Goal: Information Seeking & Learning: Learn about a topic

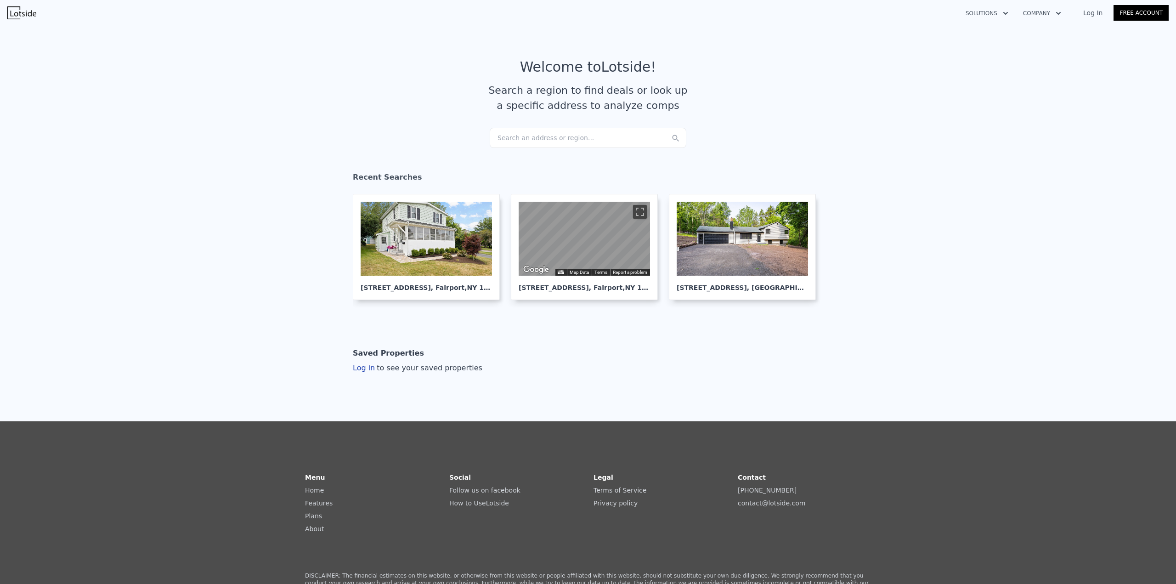
click at [585, 139] on div "Search an address or region..." at bounding box center [587, 138] width 197 height 20
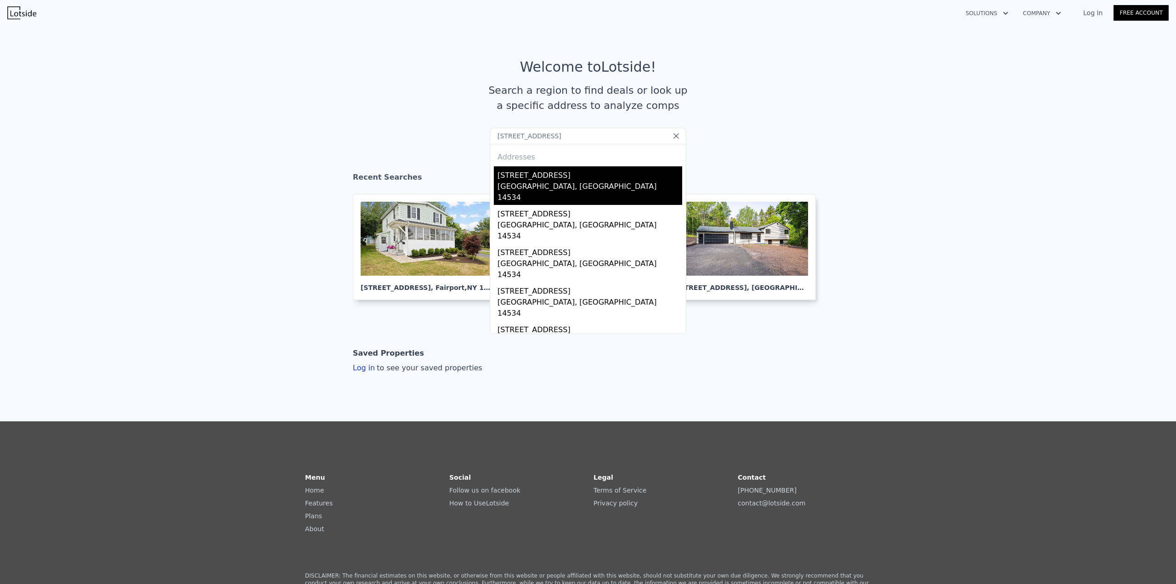
type input "[STREET_ADDRESS]"
click at [520, 172] on div "[STREET_ADDRESS]" at bounding box center [589, 173] width 185 height 15
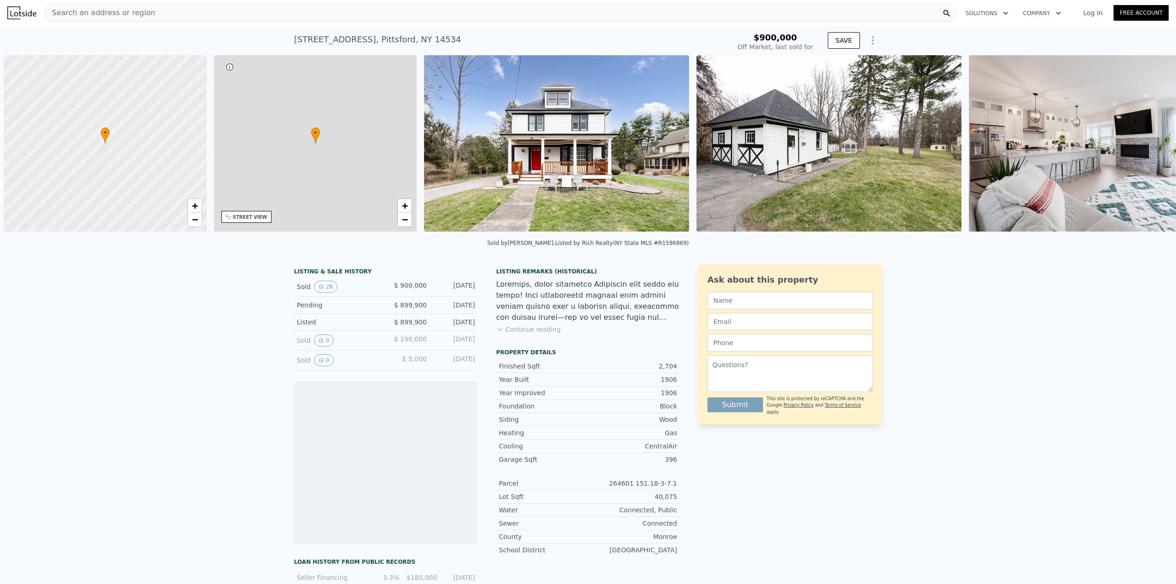
scroll to position [0, 4]
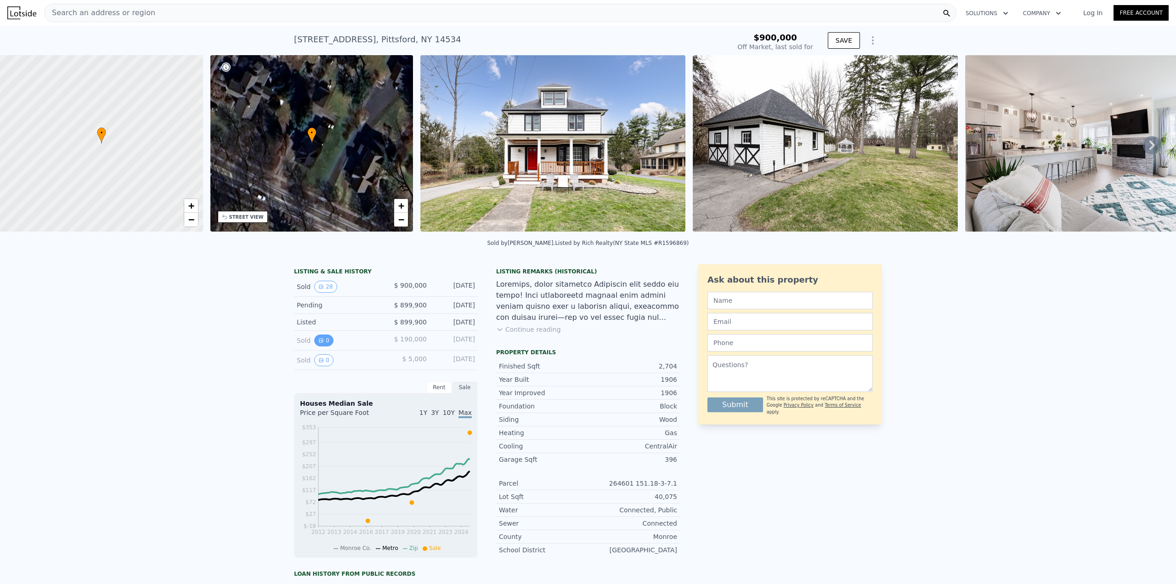
click at [318, 346] on button "0" at bounding box center [323, 340] width 19 height 12
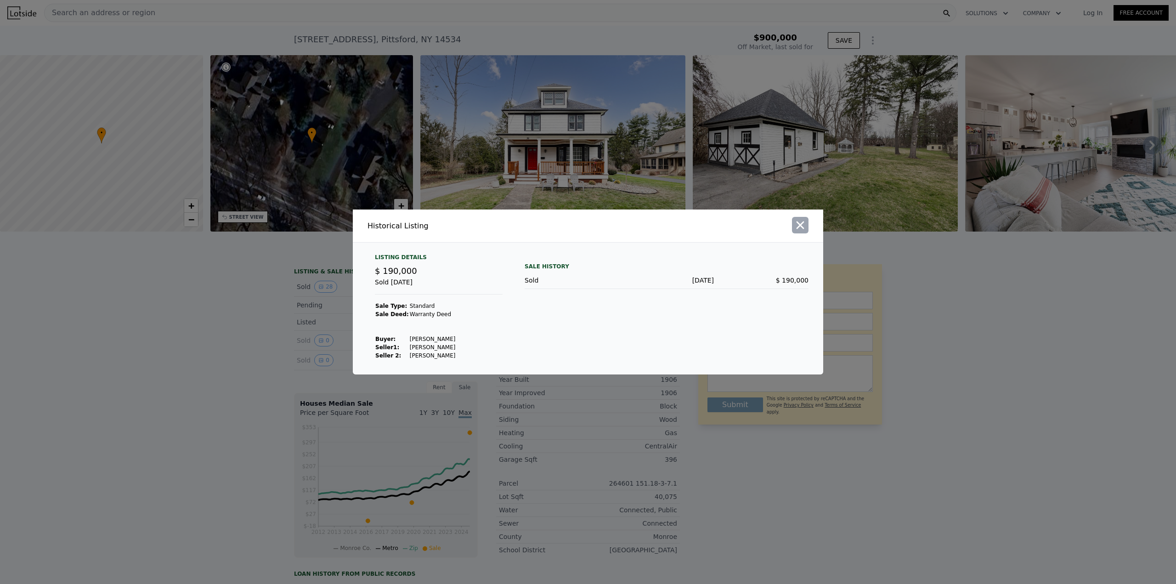
click at [802, 225] on icon "button" at bounding box center [799, 225] width 13 height 13
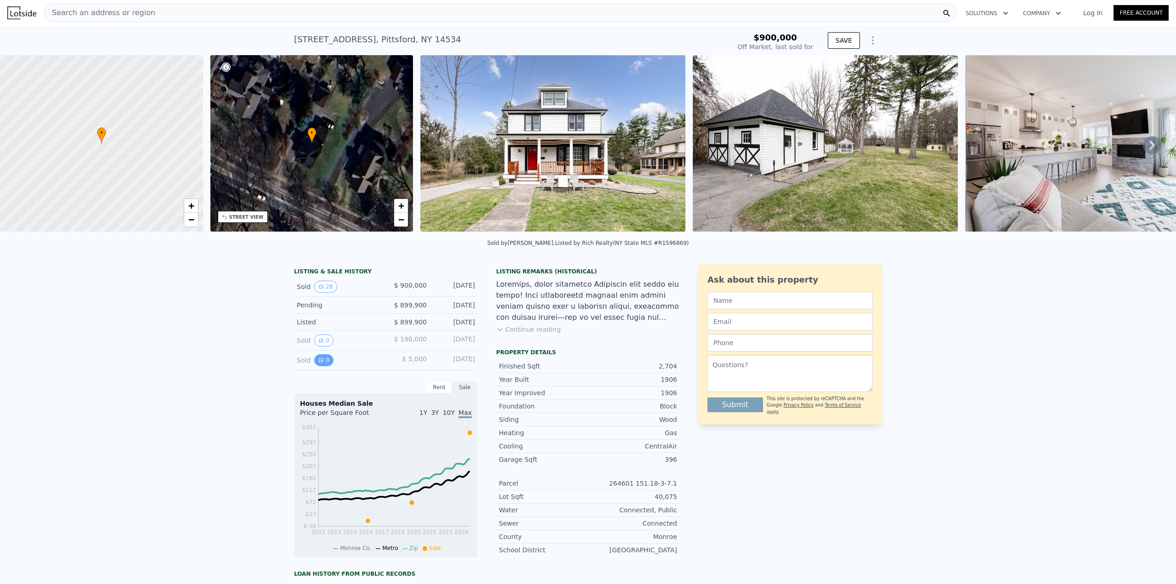
click at [319, 362] on icon "View historical data" at bounding box center [321, 360] width 4 height 4
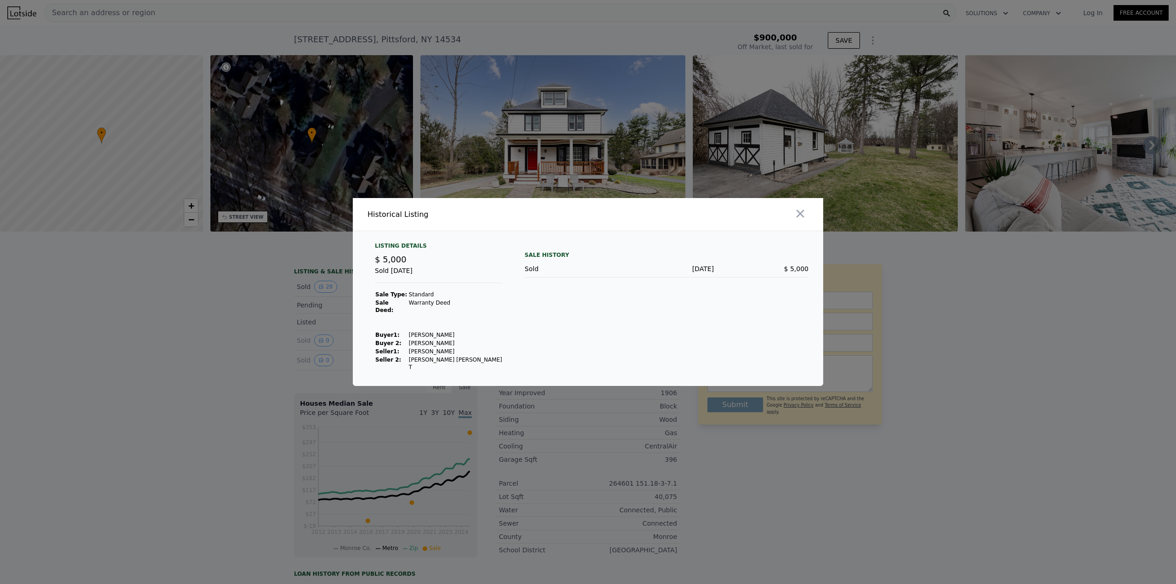
click at [225, 352] on div at bounding box center [588, 292] width 1176 height 584
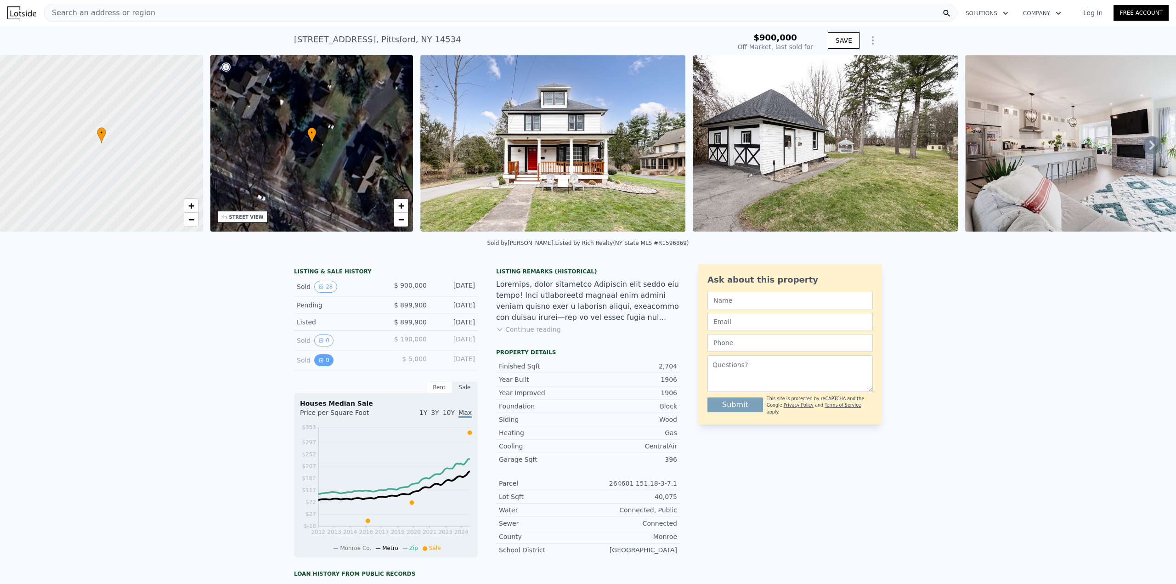
click at [320, 365] on button "0" at bounding box center [323, 360] width 19 height 12
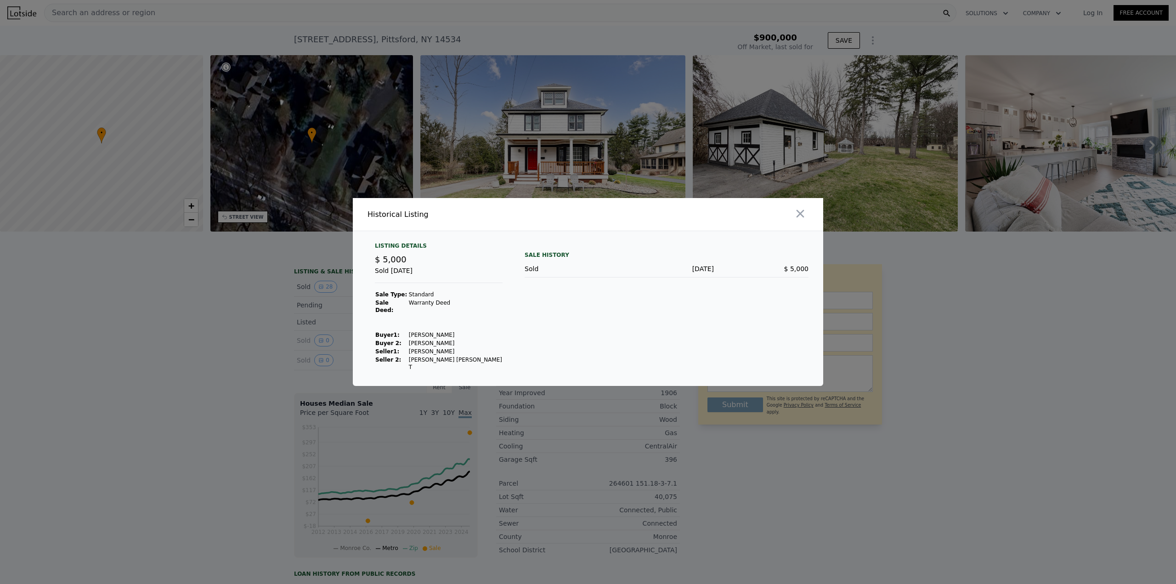
click at [270, 371] on div at bounding box center [588, 292] width 1176 height 584
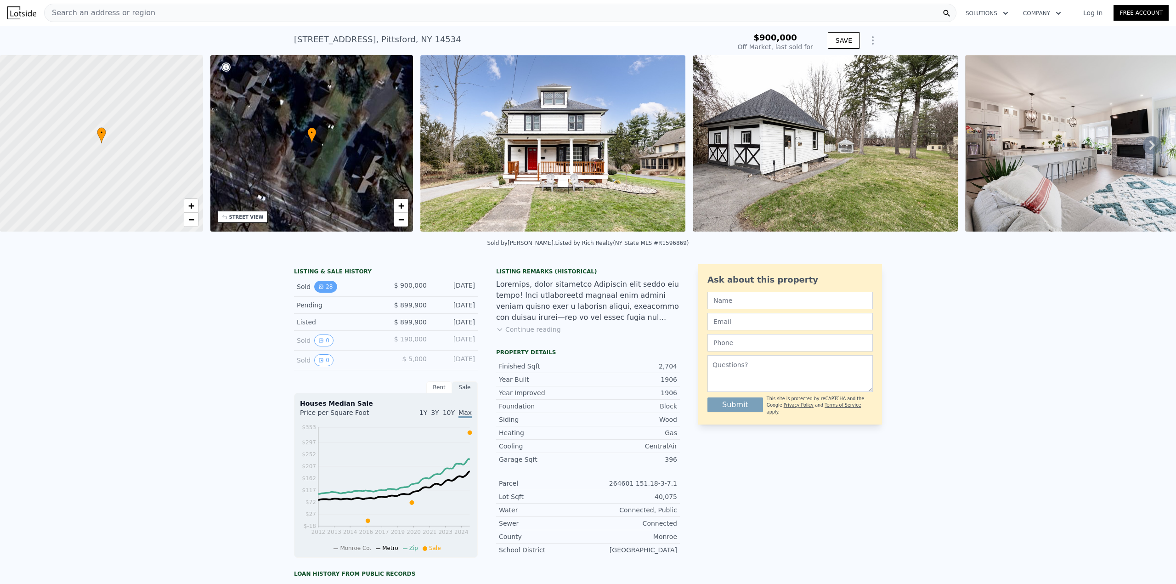
click at [321, 293] on button "28" at bounding box center [325, 287] width 23 height 12
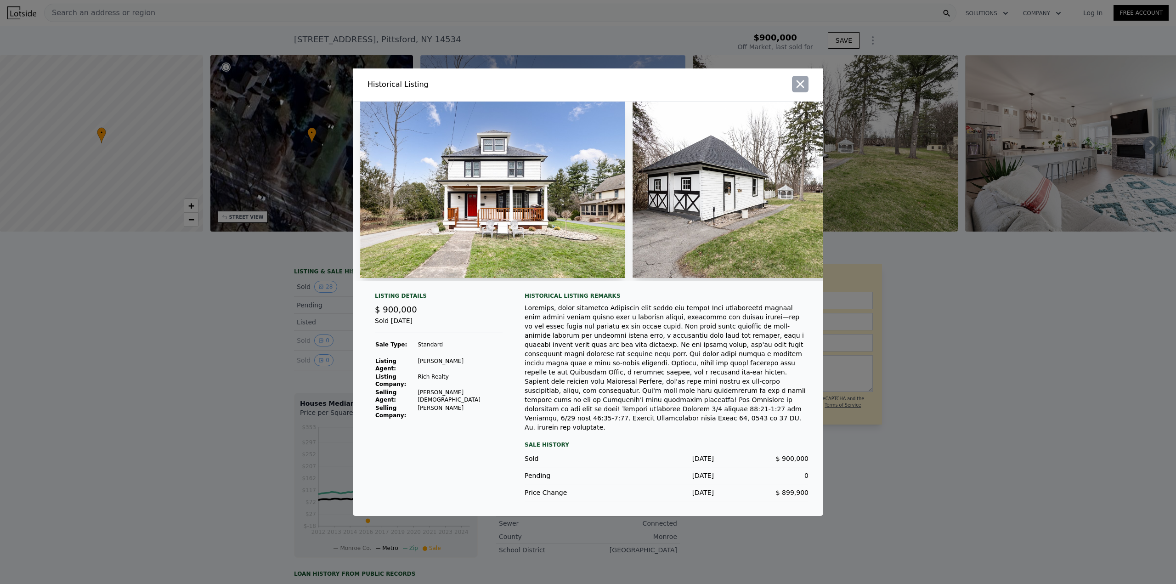
click at [803, 90] on icon "button" at bounding box center [799, 84] width 13 height 13
